Goal: Transaction & Acquisition: Book appointment/travel/reservation

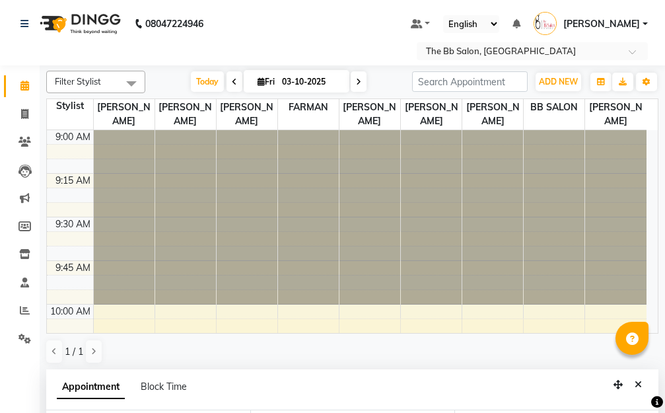
select select "84071"
select select "960"
select select "tentative"
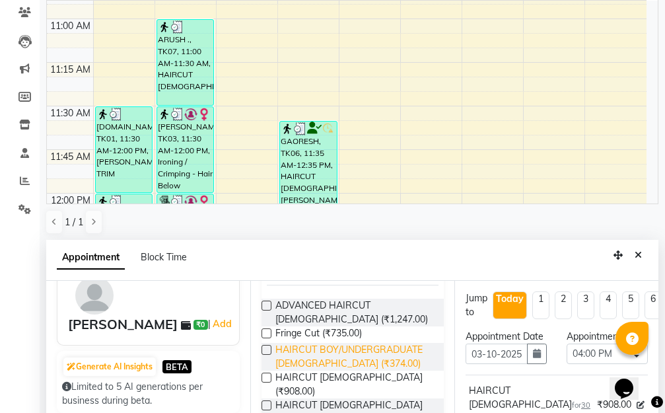
scroll to position [132, 0]
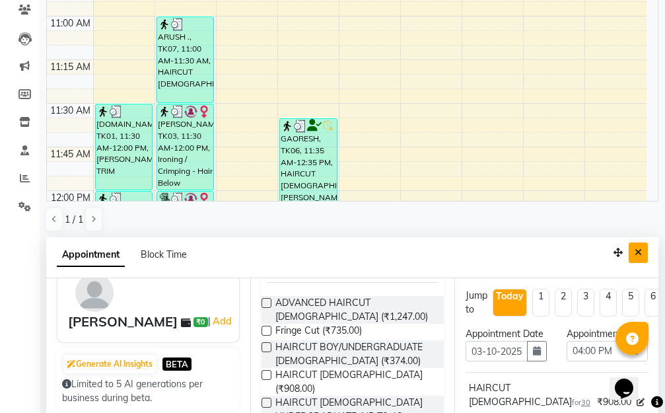
click at [637, 252] on icon "Close" at bounding box center [638, 252] width 7 height 9
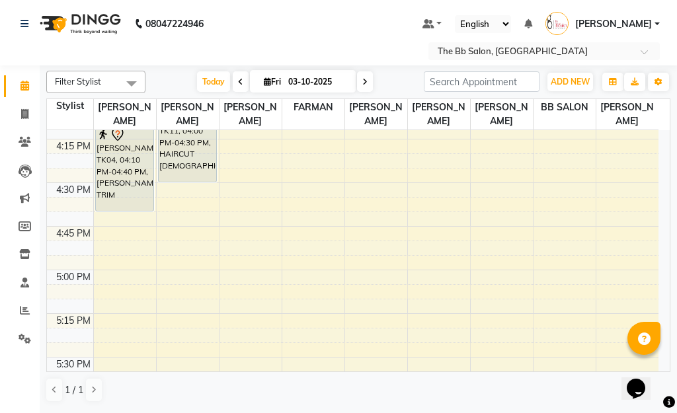
scroll to position [1123, 0]
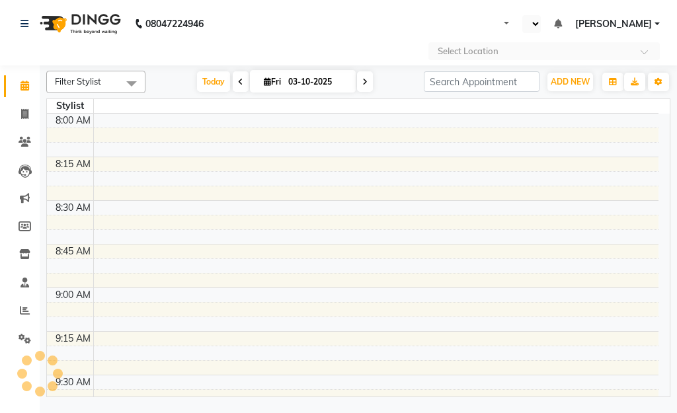
select select "en"
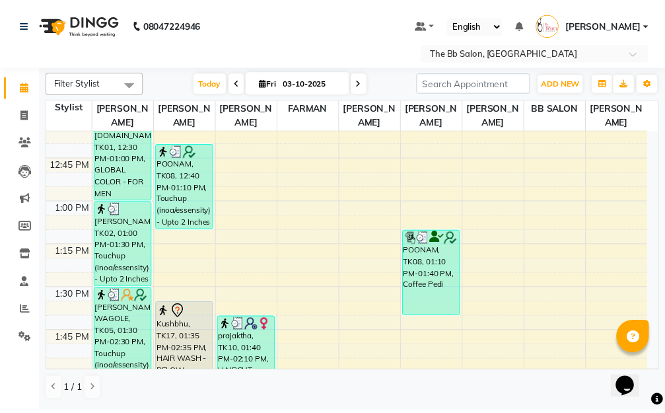
scroll to position [661, 0]
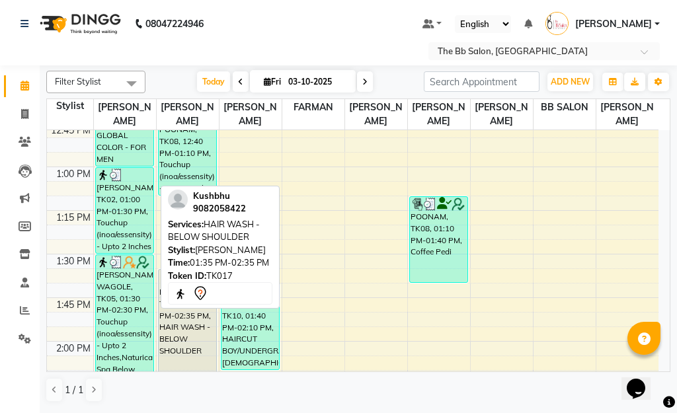
click at [169, 317] on div "Kushbhu, TK17, 01:35 PM-02:35 PM, HAIR WASH - BELOW SHOULDER" at bounding box center [188, 356] width 58 height 172
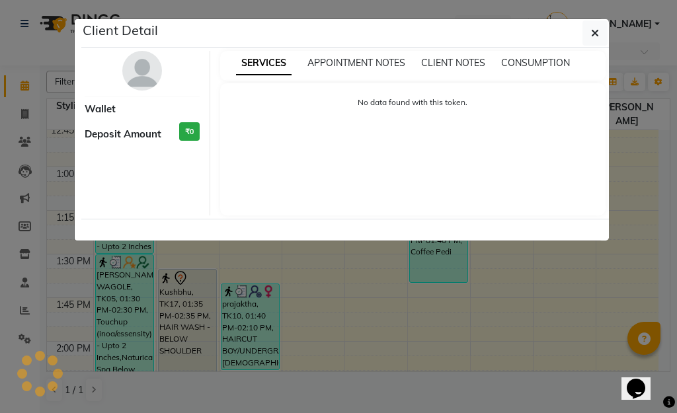
select select "7"
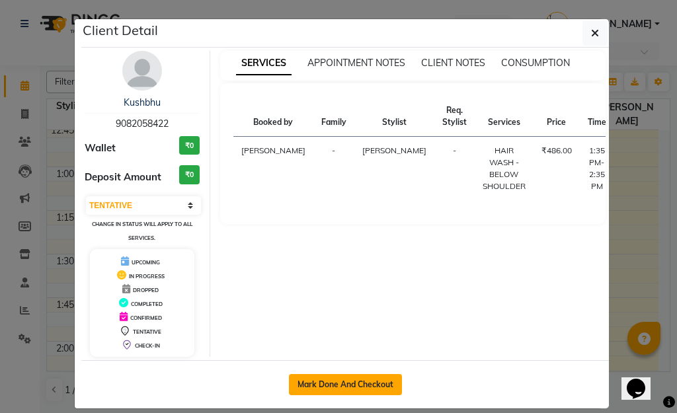
click at [315, 379] on button "Mark Done And Checkout" at bounding box center [345, 384] width 113 height 21
select select "service"
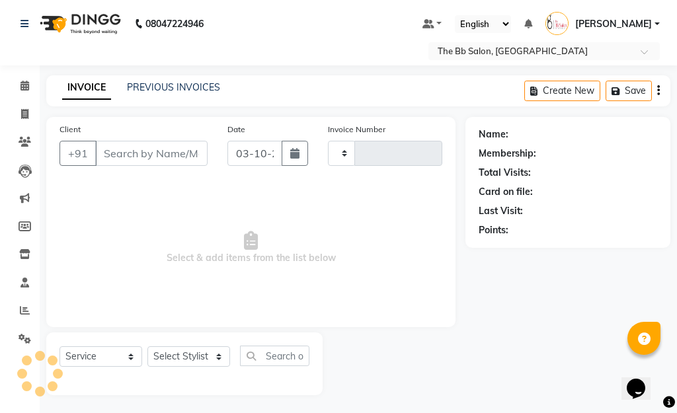
type input "4039"
select select "6231"
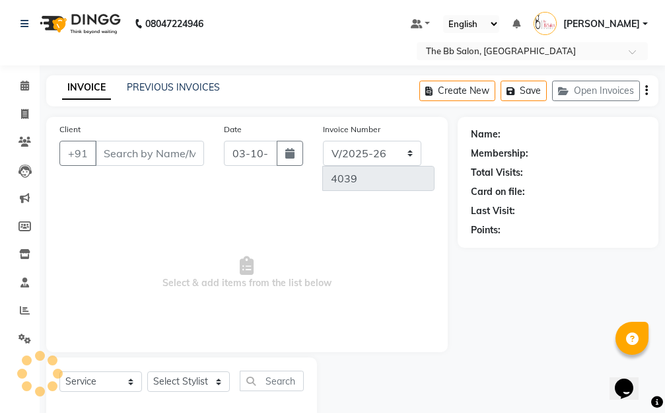
scroll to position [27, 0]
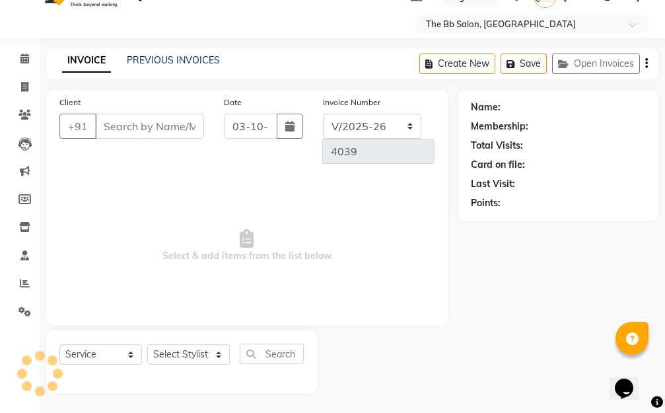
type input "90******22"
select select "84071"
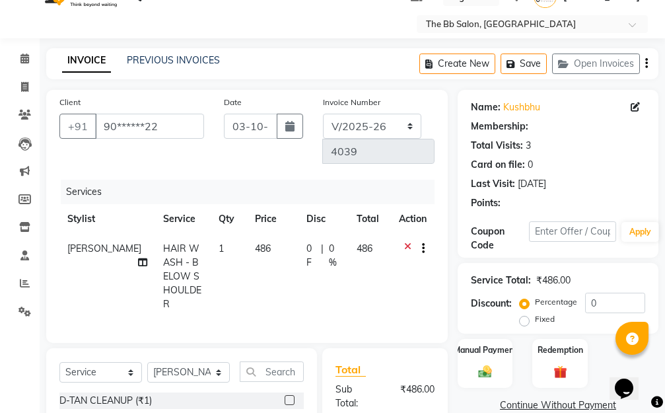
select select "1: Object"
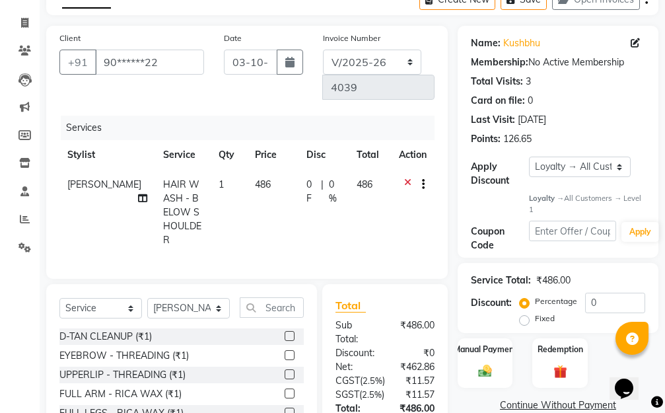
scroll to position [159, 0]
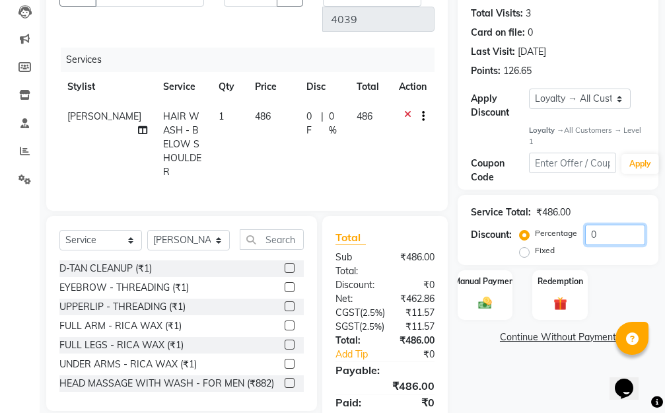
click at [590, 233] on input "0" at bounding box center [615, 235] width 60 height 20
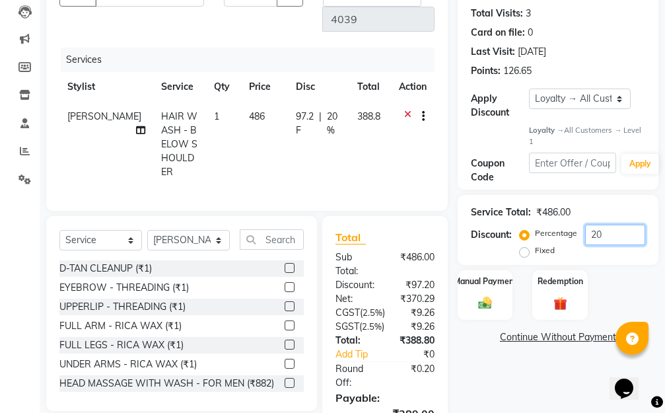
scroll to position [273, 0]
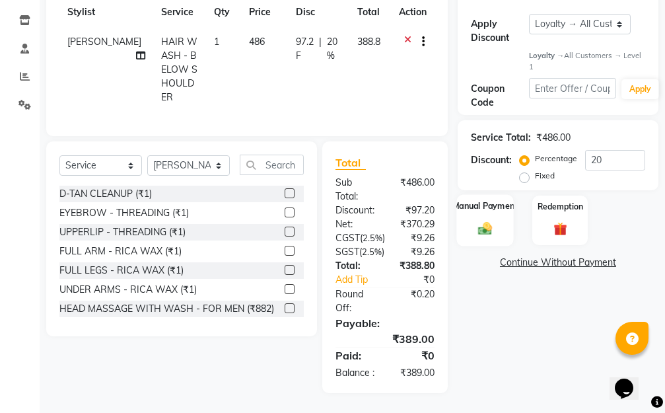
click at [475, 221] on img at bounding box center [485, 229] width 22 height 16
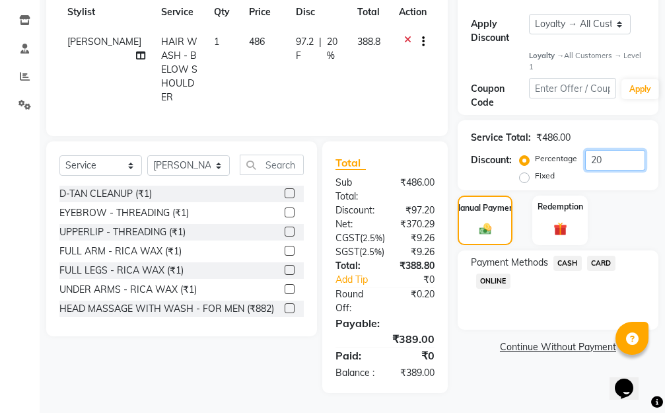
click at [605, 150] on input "20" at bounding box center [615, 160] width 60 height 20
type input "2"
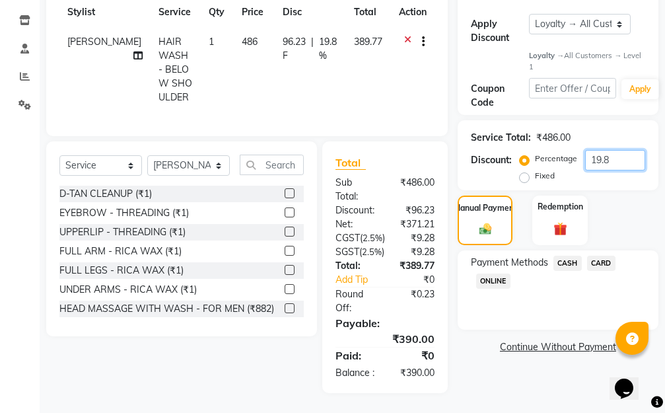
type input "19.8"
click at [494, 274] on span "ONLINE" at bounding box center [493, 281] width 34 height 15
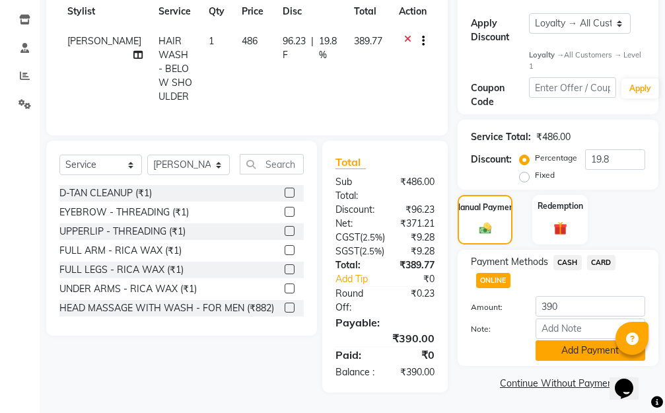
click at [582, 340] on button "Add Payment" at bounding box center [591, 350] width 110 height 20
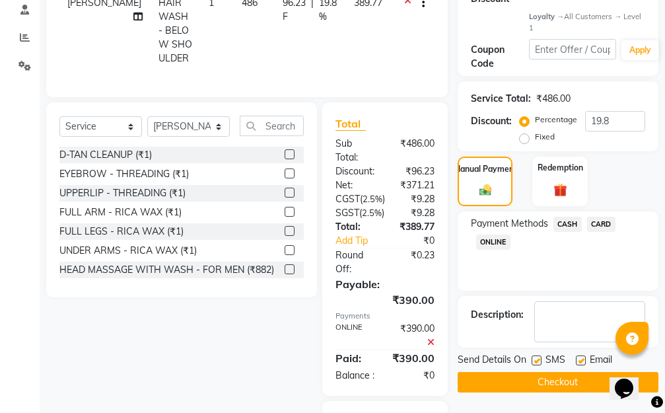
click at [535, 385] on button "Checkout" at bounding box center [558, 382] width 201 height 20
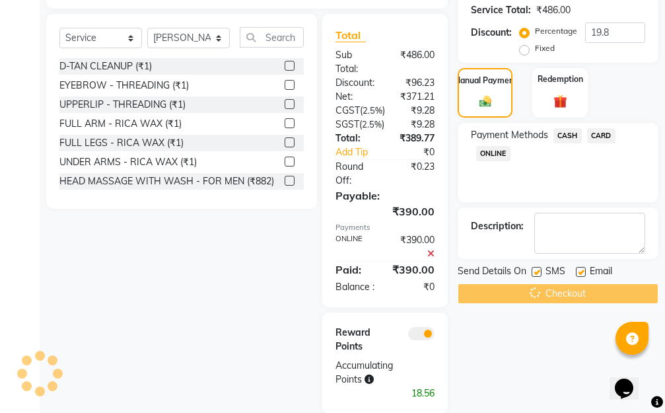
scroll to position [435, 0]
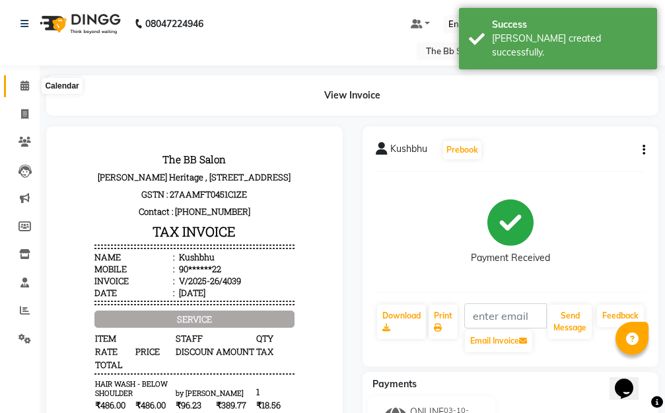
click at [24, 87] on icon at bounding box center [24, 86] width 9 height 10
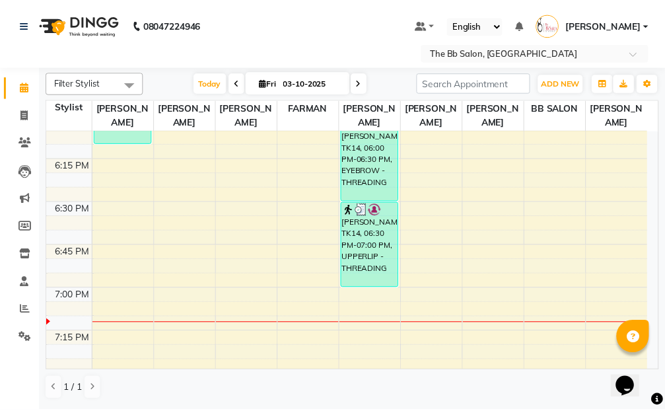
scroll to position [1652, 0]
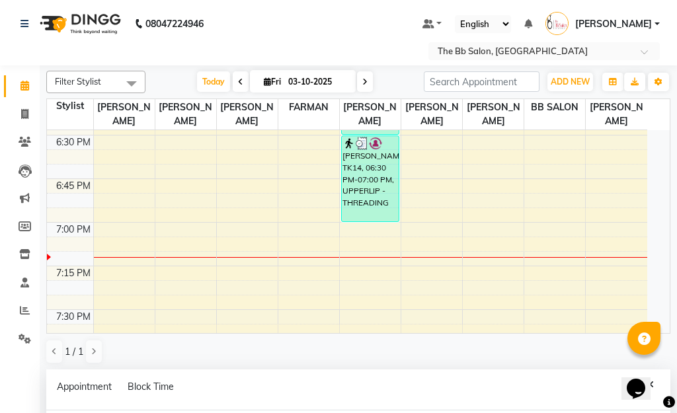
select select "83513"
select select "1170"
select select "tentative"
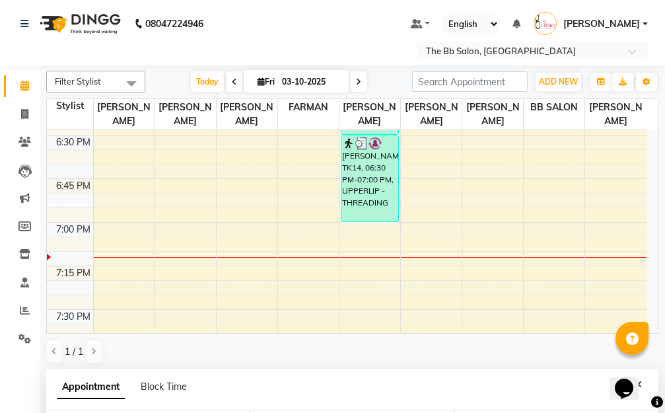
scroll to position [131, 0]
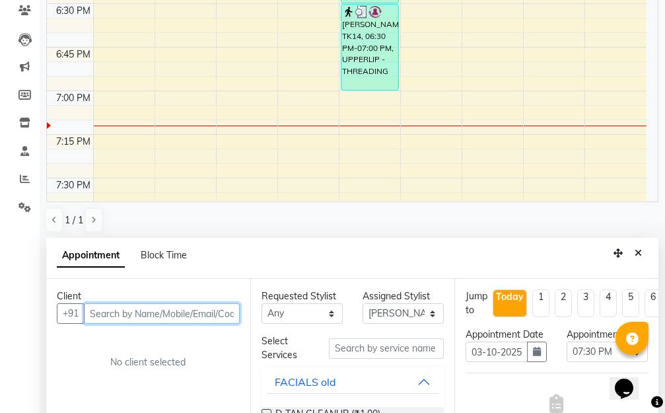
click at [153, 316] on input "text" at bounding box center [162, 313] width 156 height 20
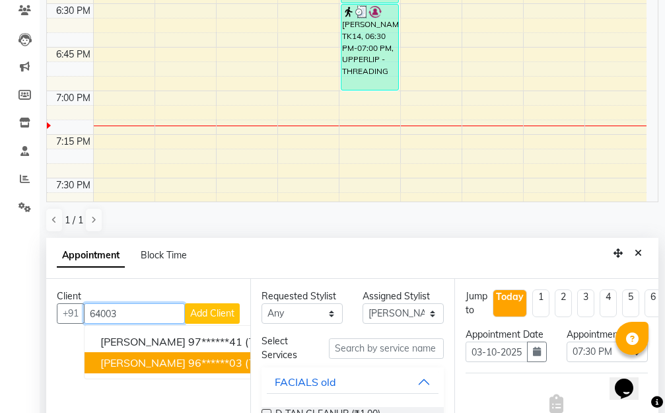
click at [188, 363] on ngb-highlight "96******03" at bounding box center [215, 362] width 54 height 13
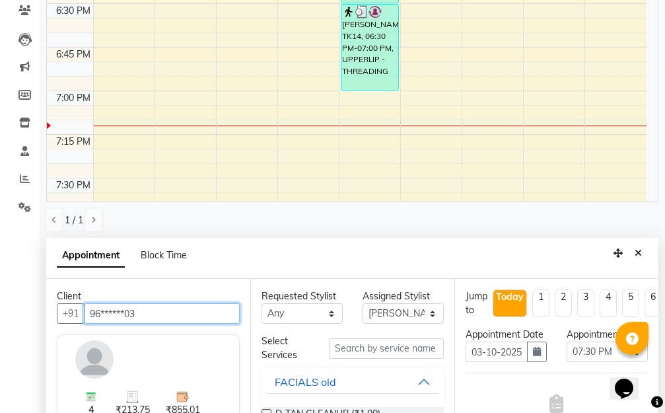
type input "96******03"
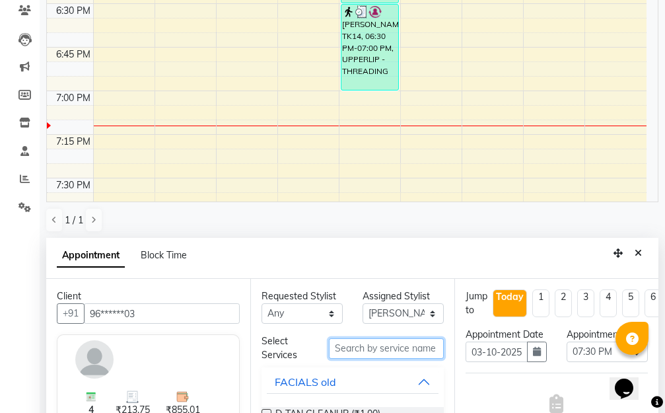
click at [359, 350] on input "text" at bounding box center [386, 348] width 115 height 20
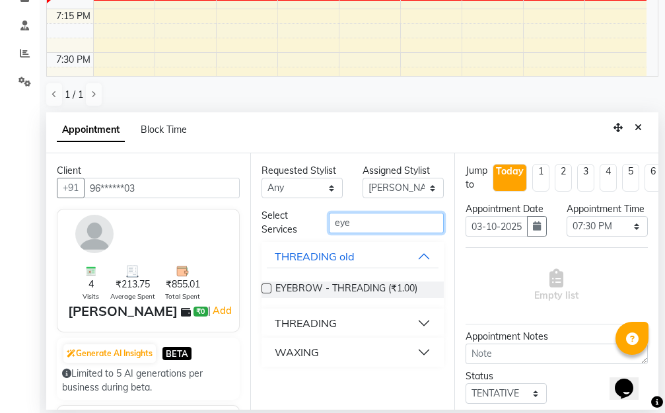
type input "eye"
click at [424, 327] on button "THREADING" at bounding box center [353, 323] width 172 height 24
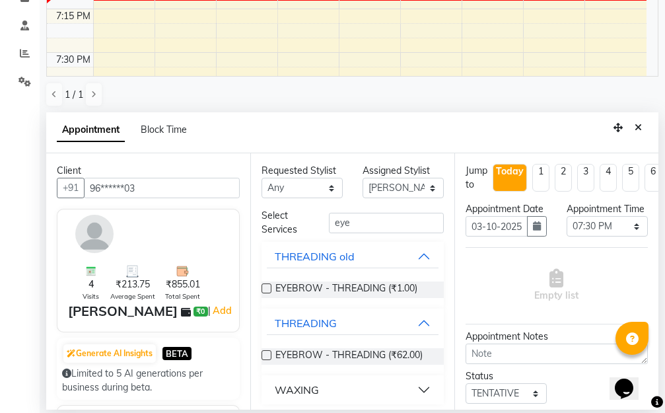
click at [268, 355] on label at bounding box center [267, 355] width 10 height 10
click at [268, 355] on input "checkbox" at bounding box center [266, 356] width 9 height 9
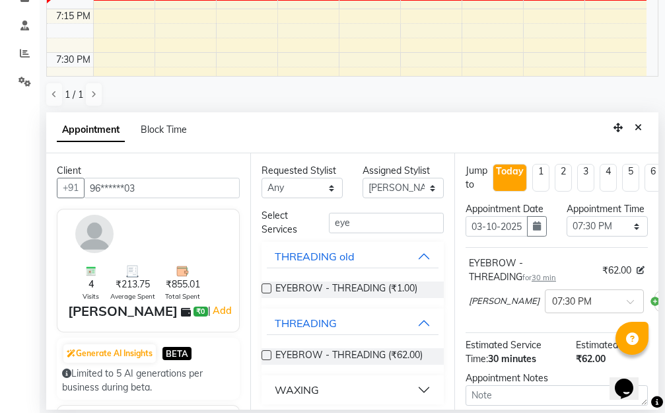
click at [264, 355] on label at bounding box center [267, 355] width 10 height 10
click at [264, 355] on input "checkbox" at bounding box center [266, 356] width 9 height 9
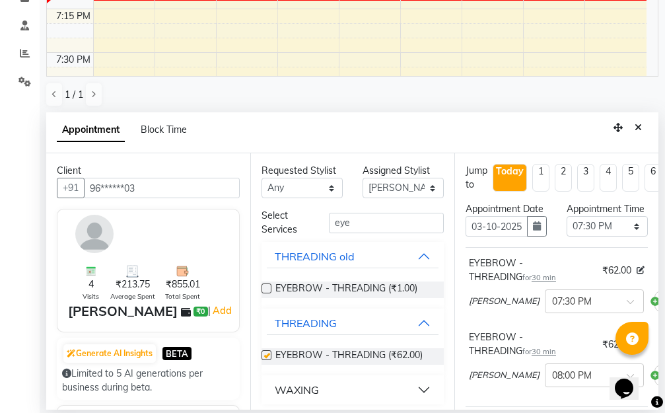
checkbox input "false"
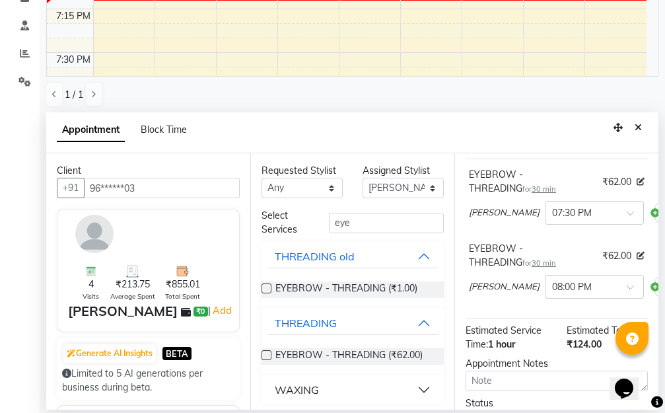
scroll to position [247, 0]
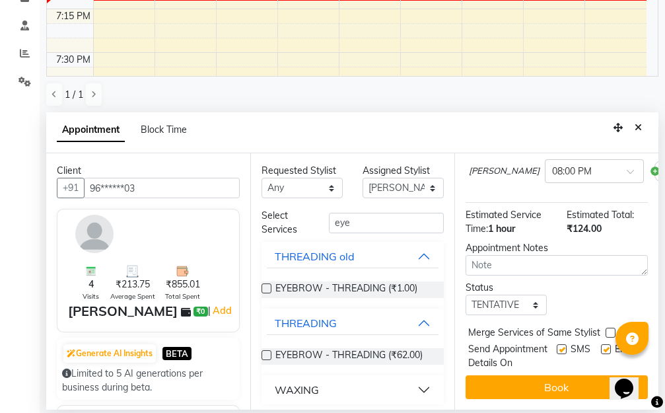
click at [536, 379] on button "Book" at bounding box center [557, 387] width 182 height 24
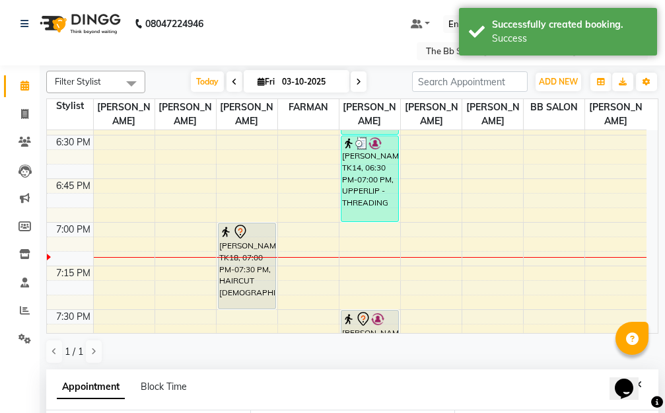
scroll to position [132, 0]
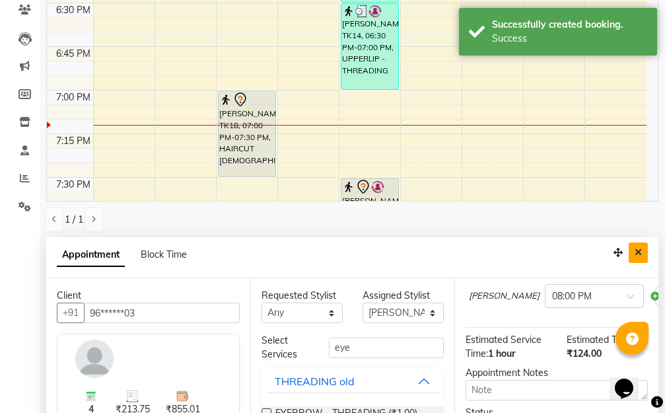
click at [638, 254] on icon "Close" at bounding box center [638, 252] width 7 height 9
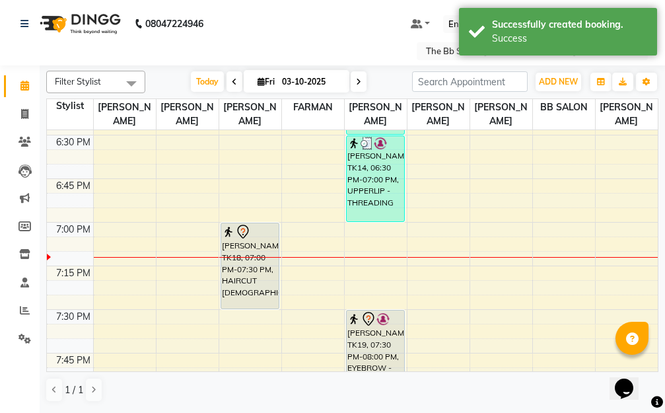
scroll to position [0, 0]
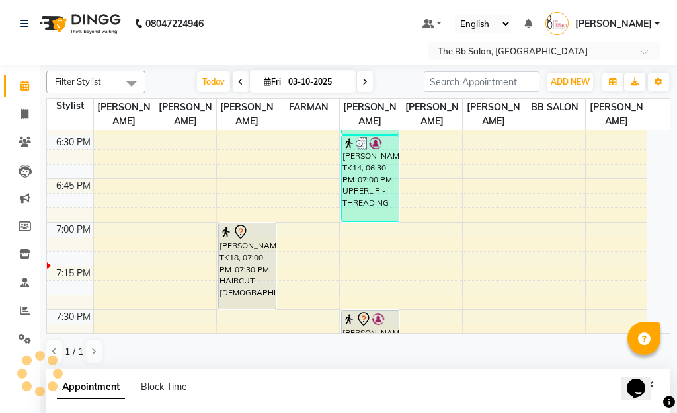
select select "83531"
select select "tentative"
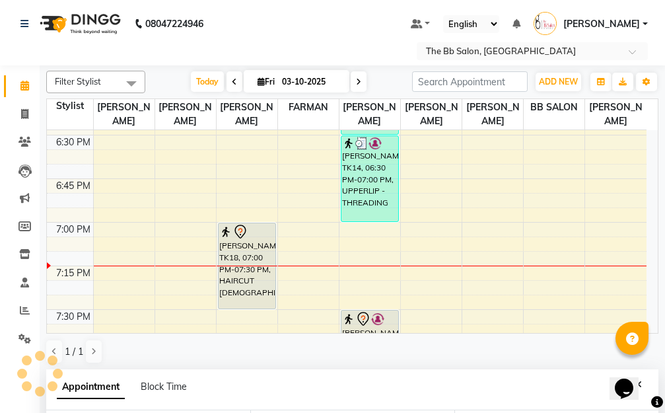
select select "1140"
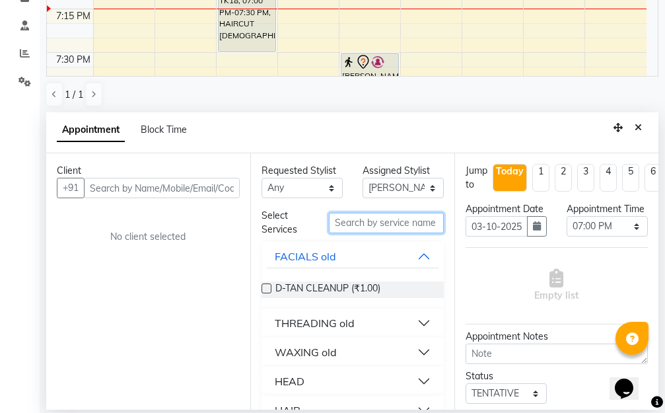
click at [361, 225] on input "text" at bounding box center [386, 223] width 115 height 20
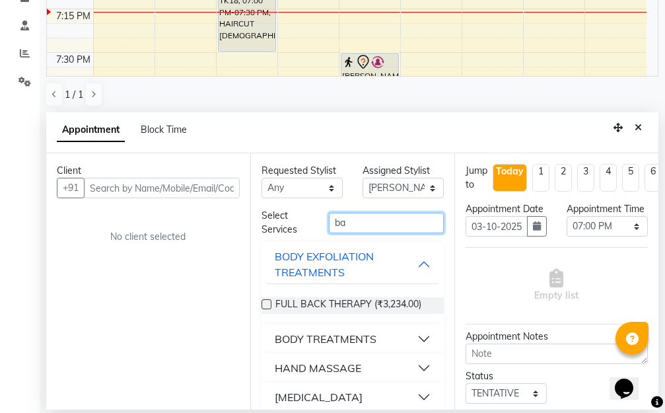
type input "b"
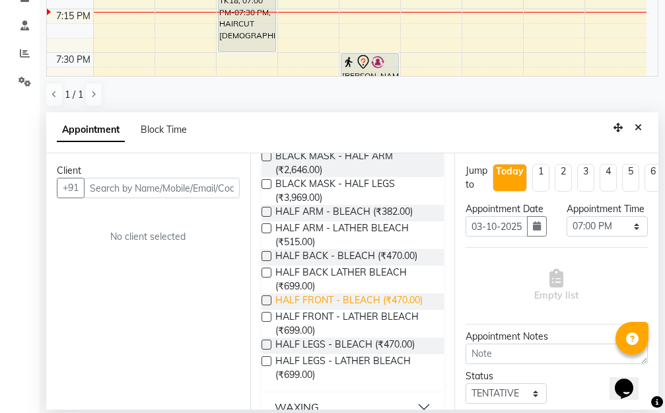
scroll to position [155, 0]
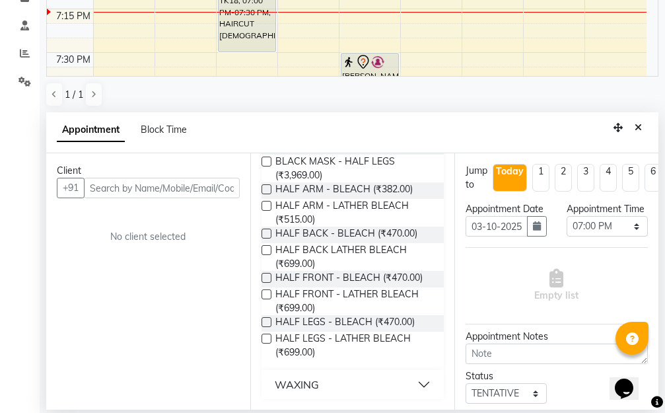
type input "hal"
click at [408, 381] on button "WAXING" at bounding box center [353, 385] width 172 height 24
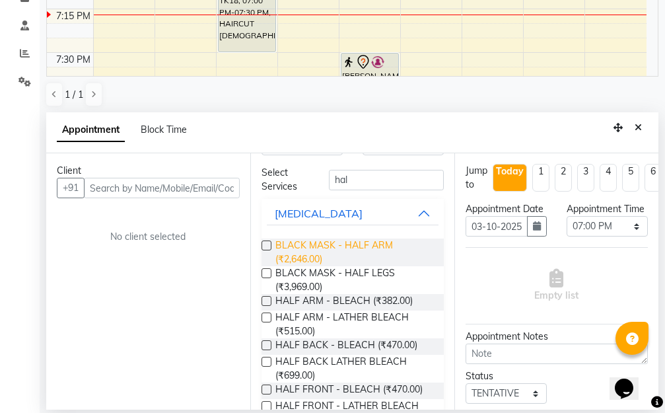
scroll to position [66, 0]
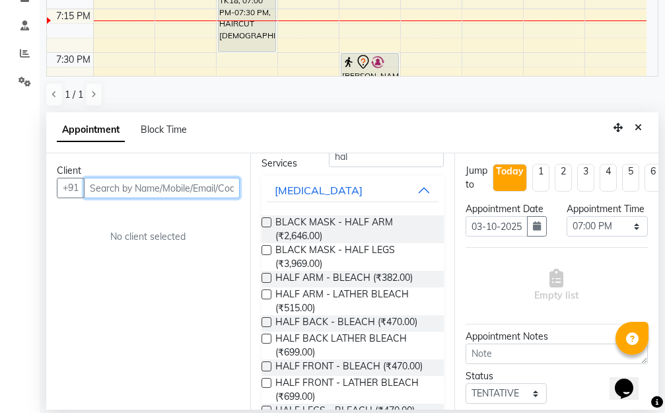
click at [146, 188] on input "text" at bounding box center [162, 188] width 156 height 20
click at [178, 186] on input "text" at bounding box center [162, 188] width 156 height 20
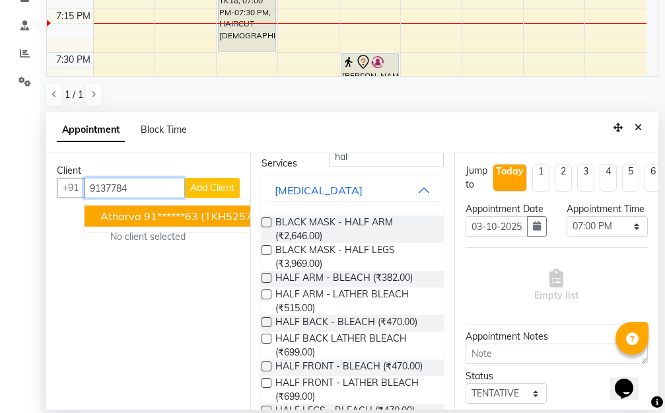
click at [198, 215] on ngb-highlight "91******63" at bounding box center [171, 215] width 54 height 13
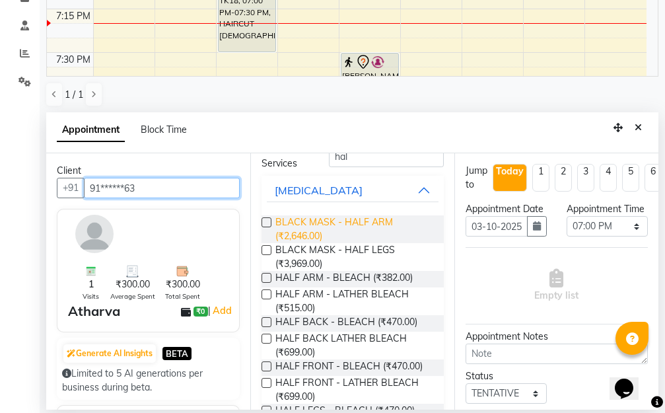
scroll to position [0, 0]
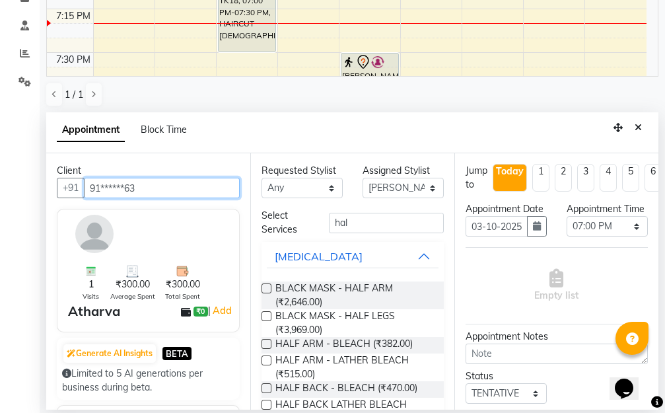
type input "91******63"
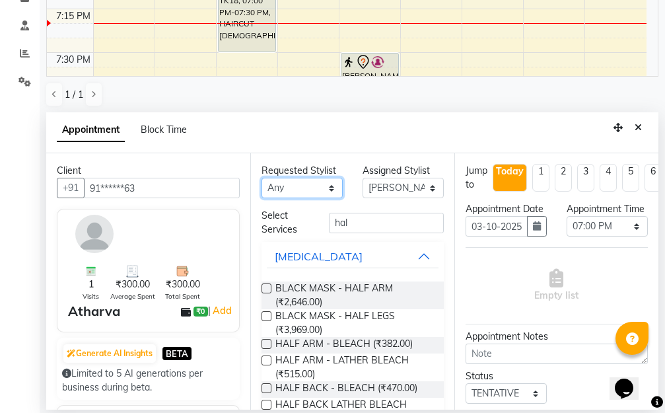
click at [326, 186] on select "Any BB SALON DIPALI EKTA FARMAN GOUSIYA SHAIKH MANGESH TAVARE Nazim Shaikh Rupe…" at bounding box center [302, 188] width 81 height 20
select select "83521"
click at [262, 178] on select "Any BB SALON DIPALI EKTA FARMAN GOUSIYA SHAIKH MANGESH TAVARE Nazim Shaikh Rupe…" at bounding box center [302, 188] width 81 height 20
select select "83521"
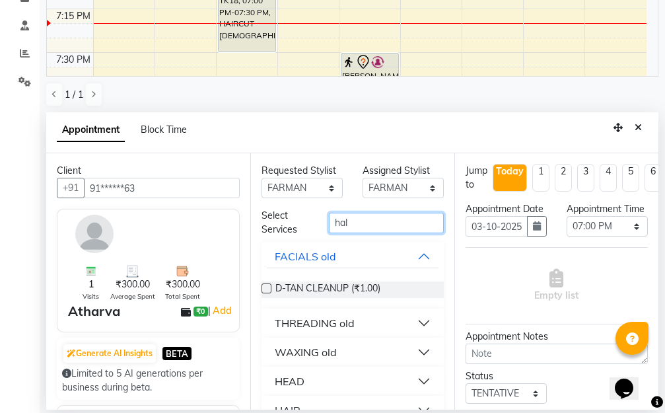
click at [375, 219] on input "hal" at bounding box center [386, 223] width 115 height 20
type input "h"
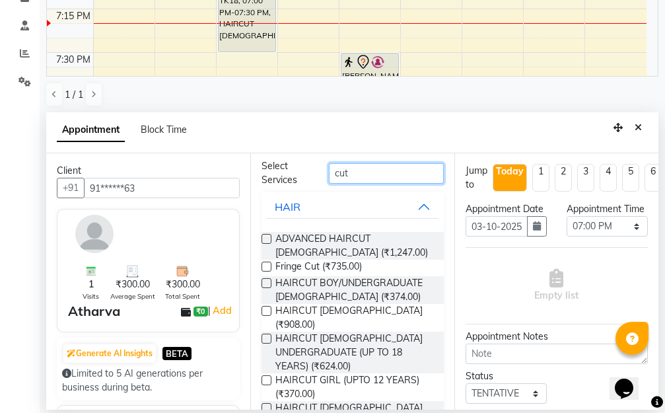
scroll to position [110, 0]
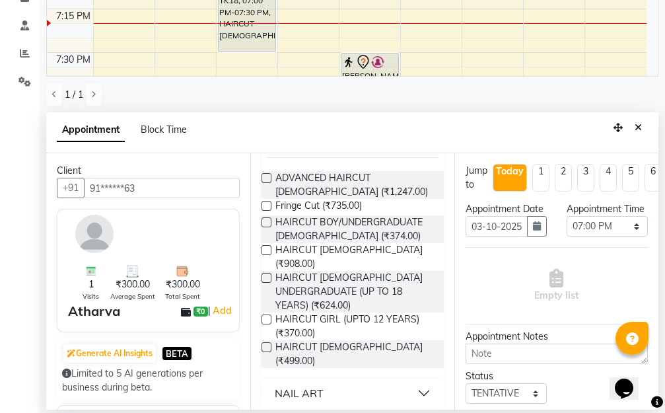
type input "cut"
click at [266, 350] on label at bounding box center [267, 347] width 10 height 10
click at [266, 350] on input "checkbox" at bounding box center [266, 348] width 9 height 9
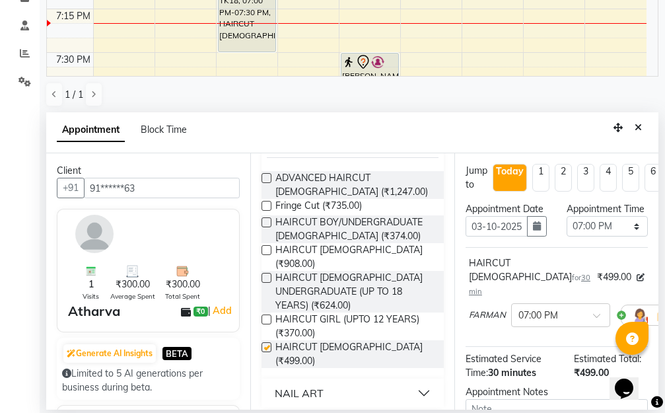
checkbox input "false"
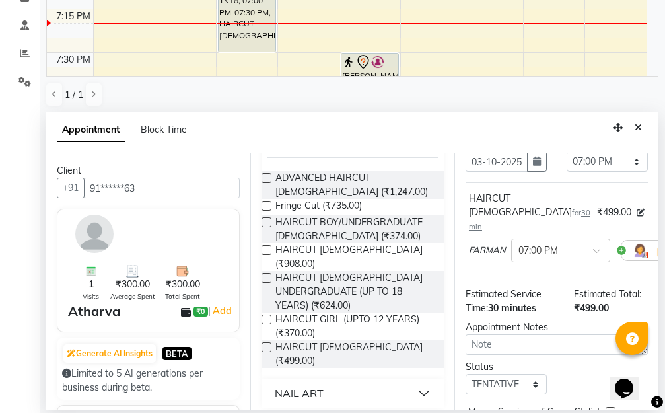
scroll to position [155, 0]
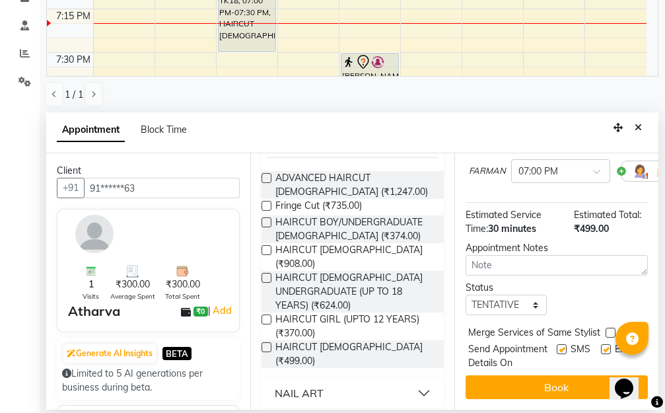
click at [553, 377] on button "Book" at bounding box center [557, 387] width 182 height 24
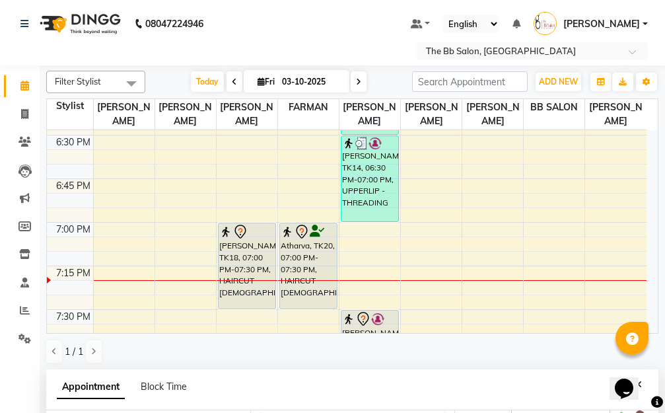
scroll to position [132, 0]
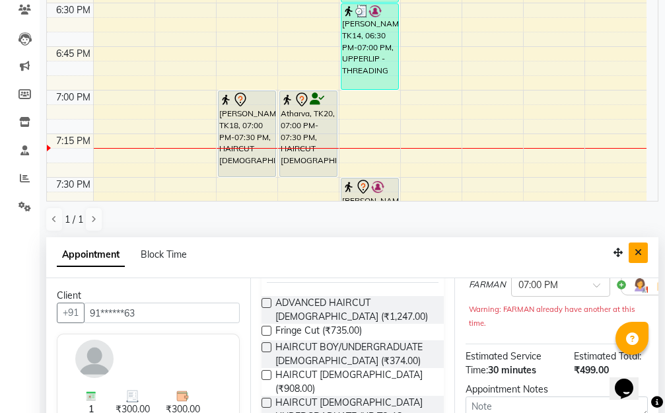
click at [636, 254] on icon "Close" at bounding box center [638, 252] width 7 height 9
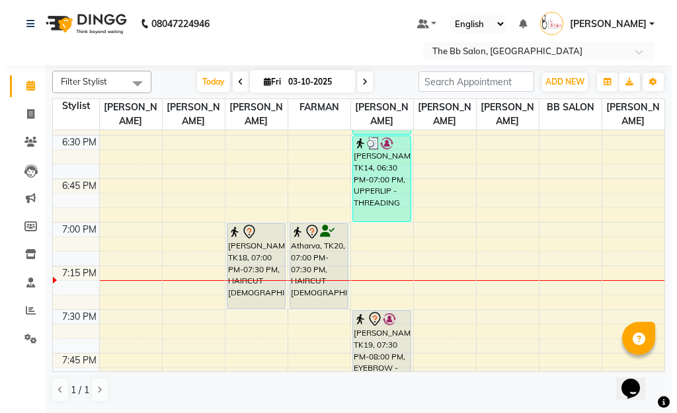
scroll to position [0, 0]
